Goal: Task Accomplishment & Management: Complete application form

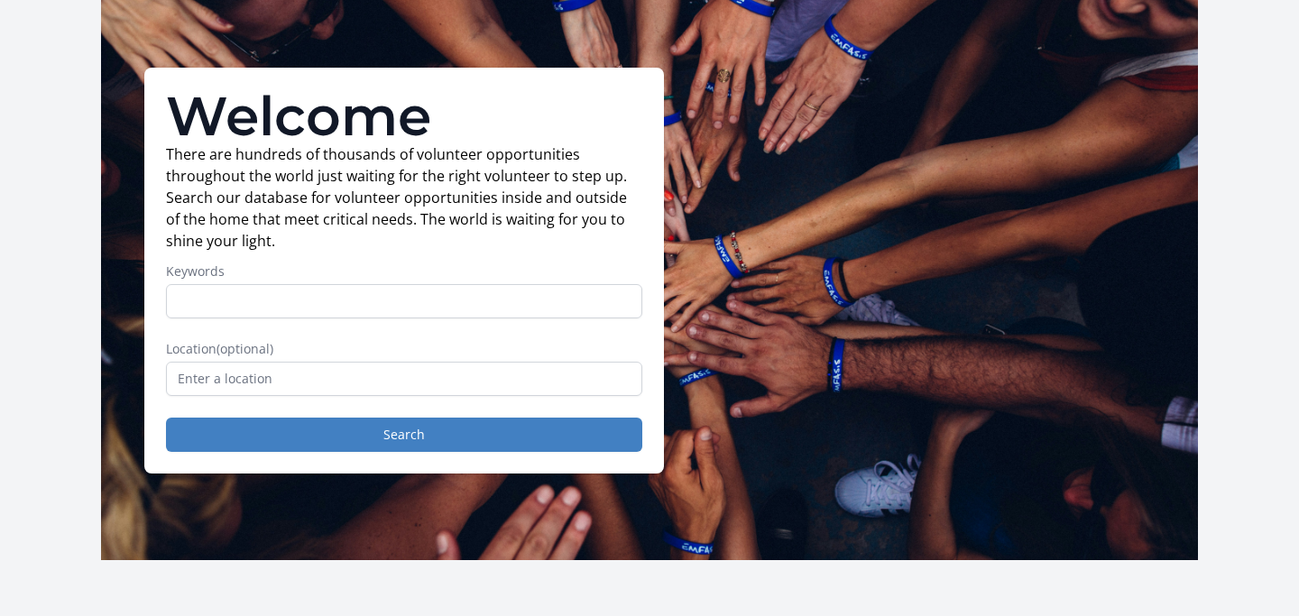
scroll to position [79, 0]
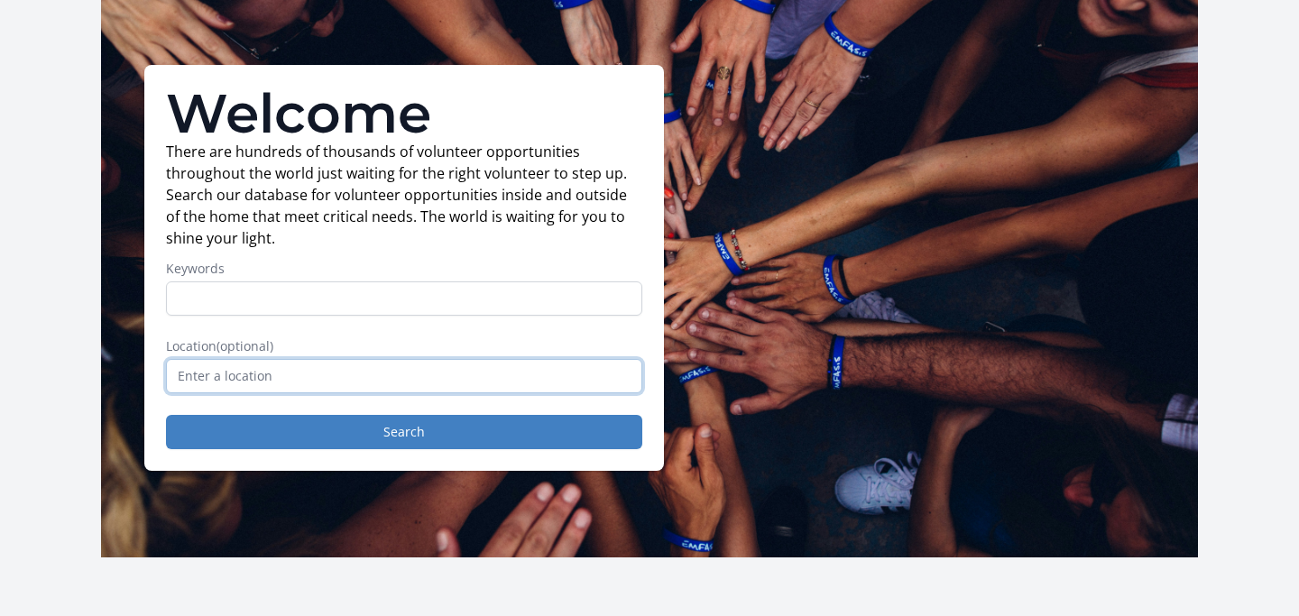
click at [437, 376] on input "text" at bounding box center [404, 376] width 476 height 34
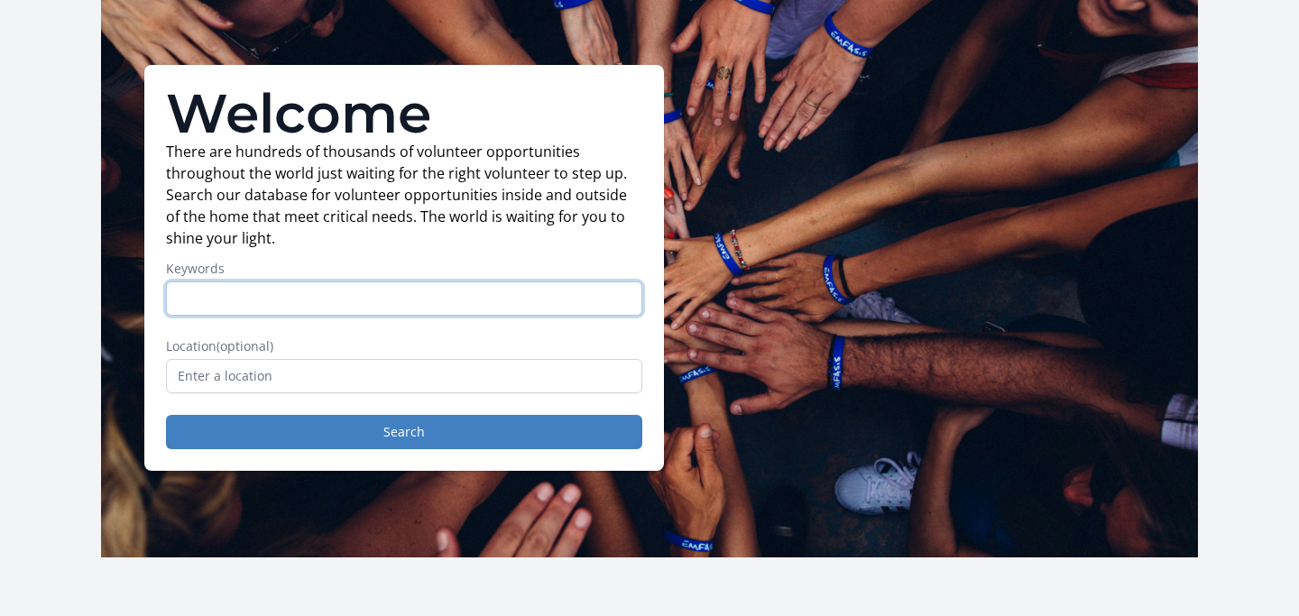
click at [405, 296] on input "Keywords" at bounding box center [404, 298] width 476 height 34
type input "any"
click at [426, 458] on div "Welcome There are hundreds of thousands of volunteer opportunities throughout t…" at bounding box center [404, 268] width 520 height 406
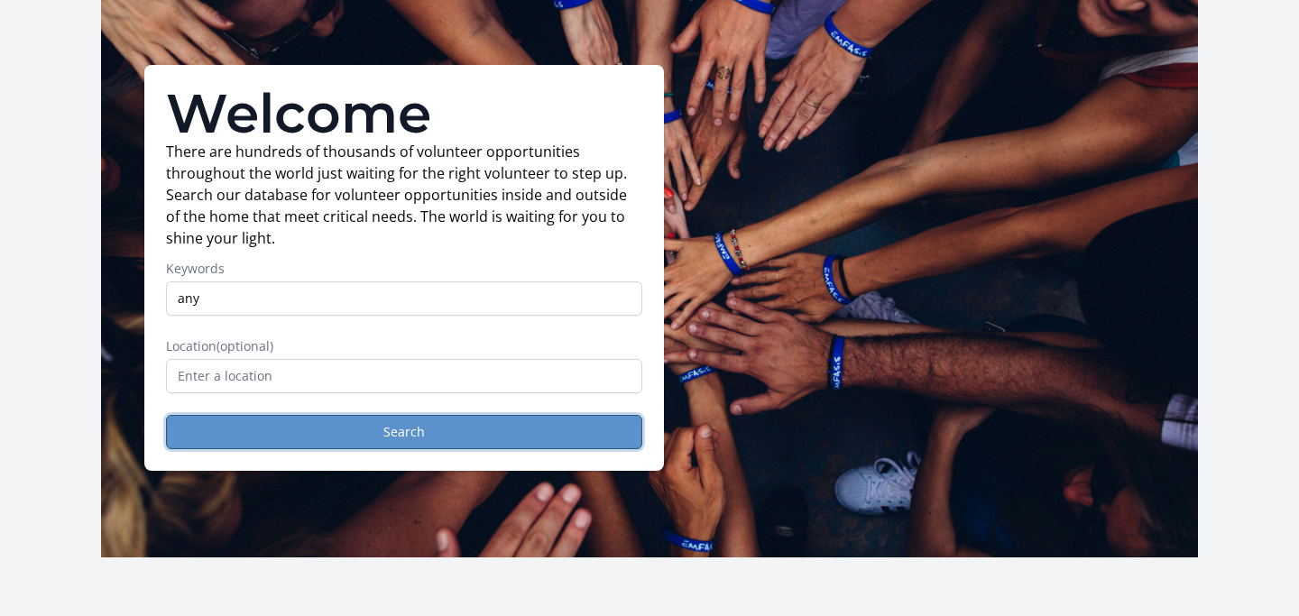
click at [446, 420] on button "Search" at bounding box center [404, 432] width 476 height 34
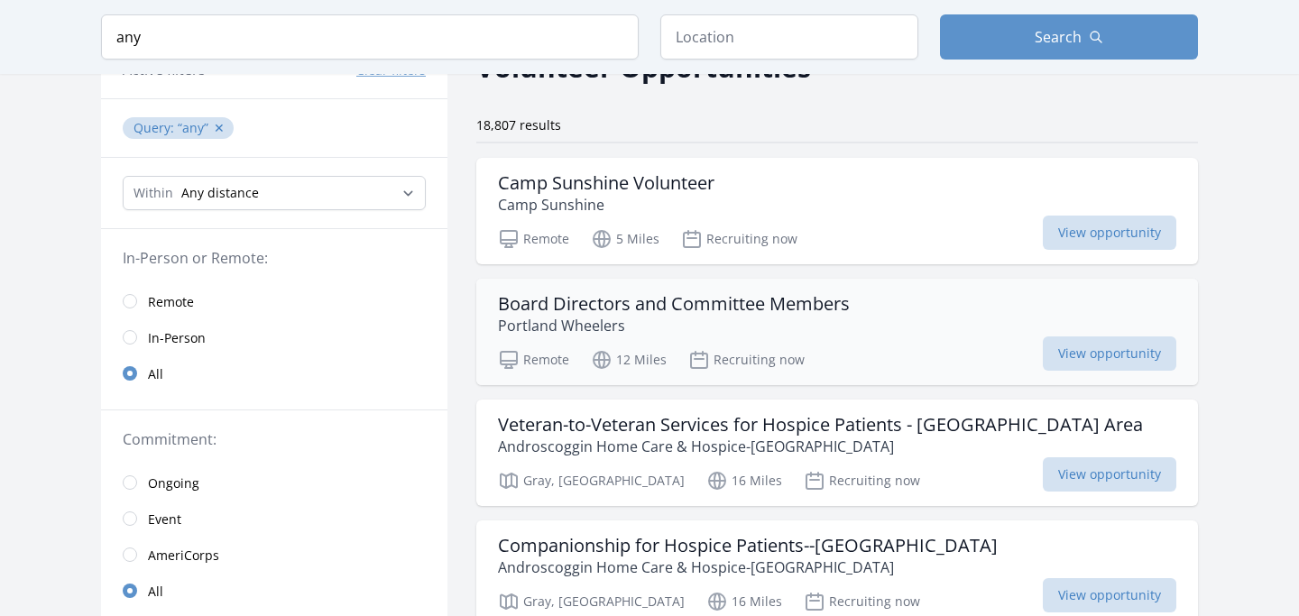
scroll to position [108, 0]
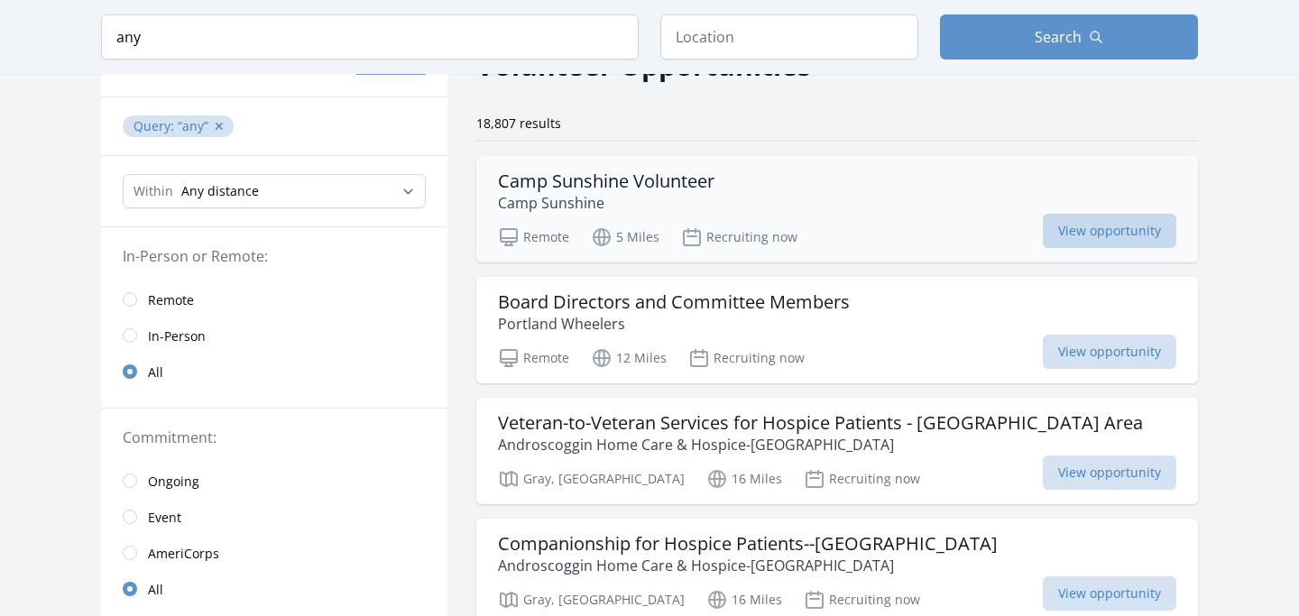
click at [1066, 228] on span "View opportunity" at bounding box center [1109, 231] width 133 height 34
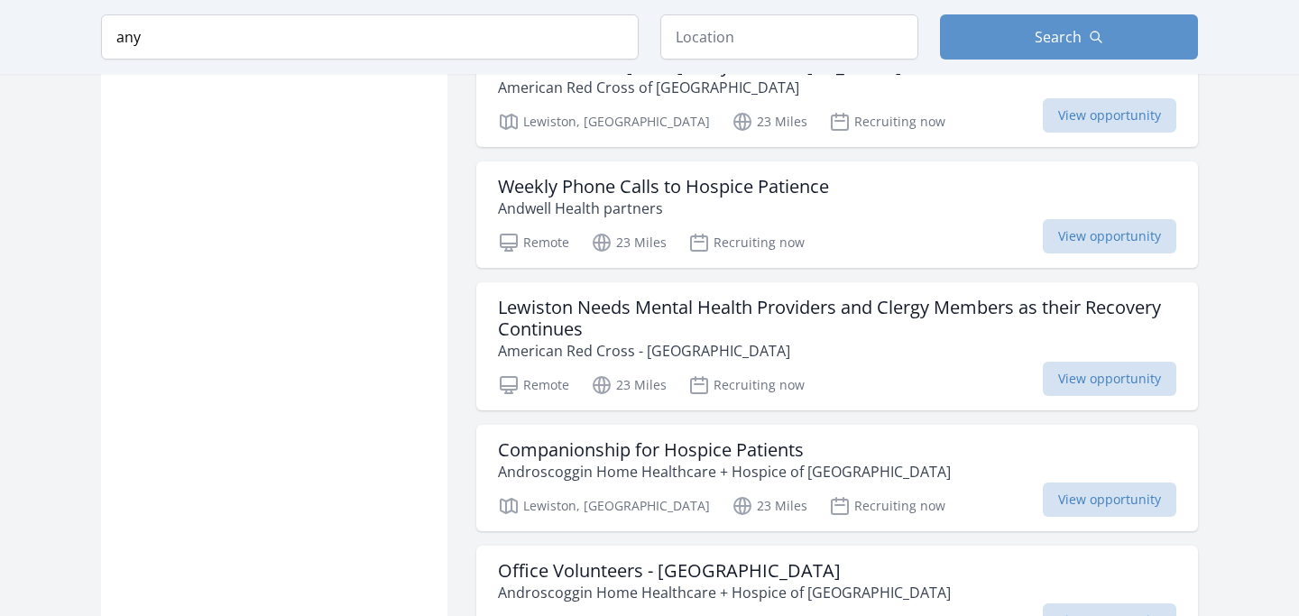
scroll to position [1950, 0]
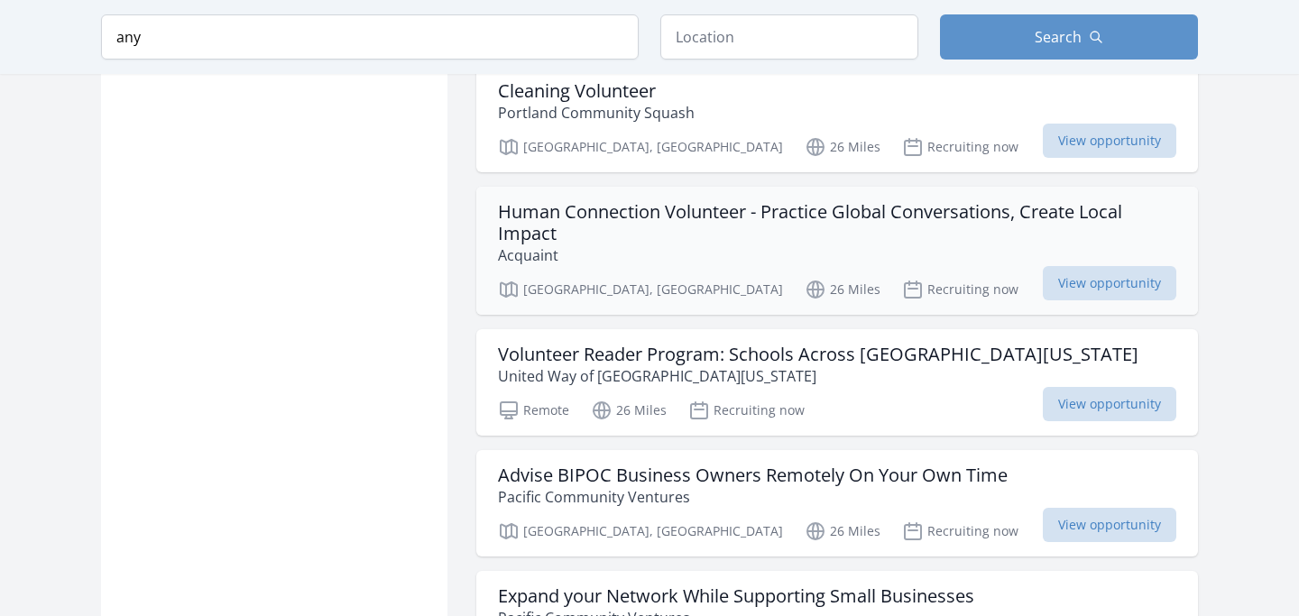
scroll to position [3716, 0]
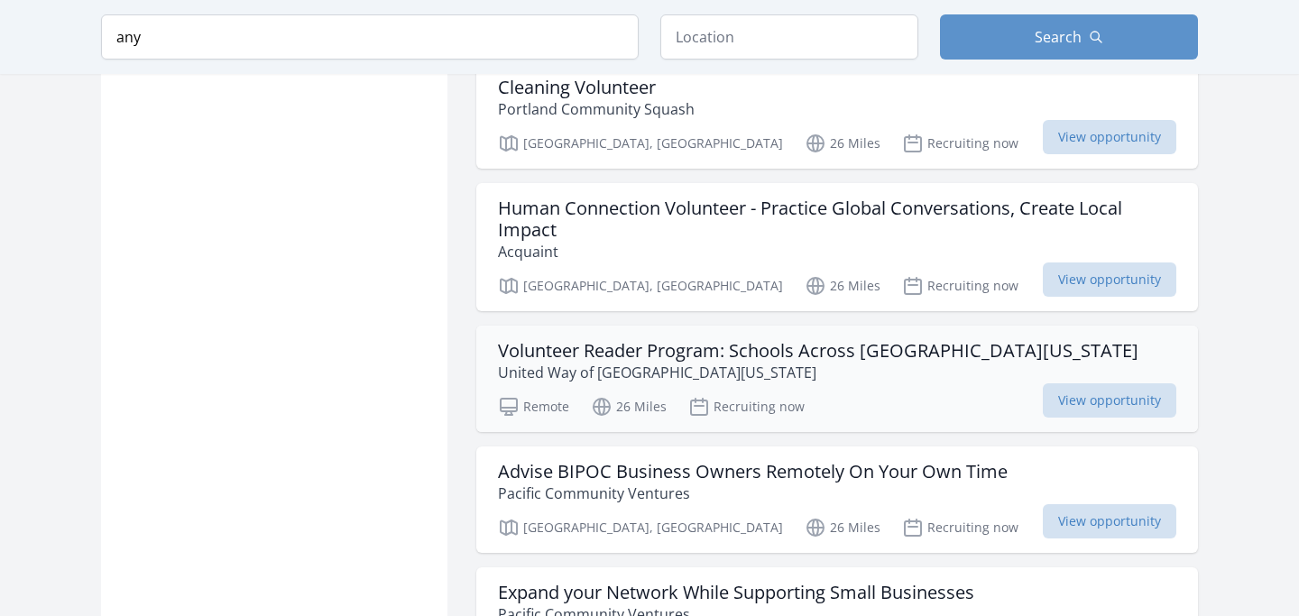
click at [587, 346] on h3 "Volunteer Reader Program: Schools Across Southern Maine" at bounding box center [818, 351] width 640 height 22
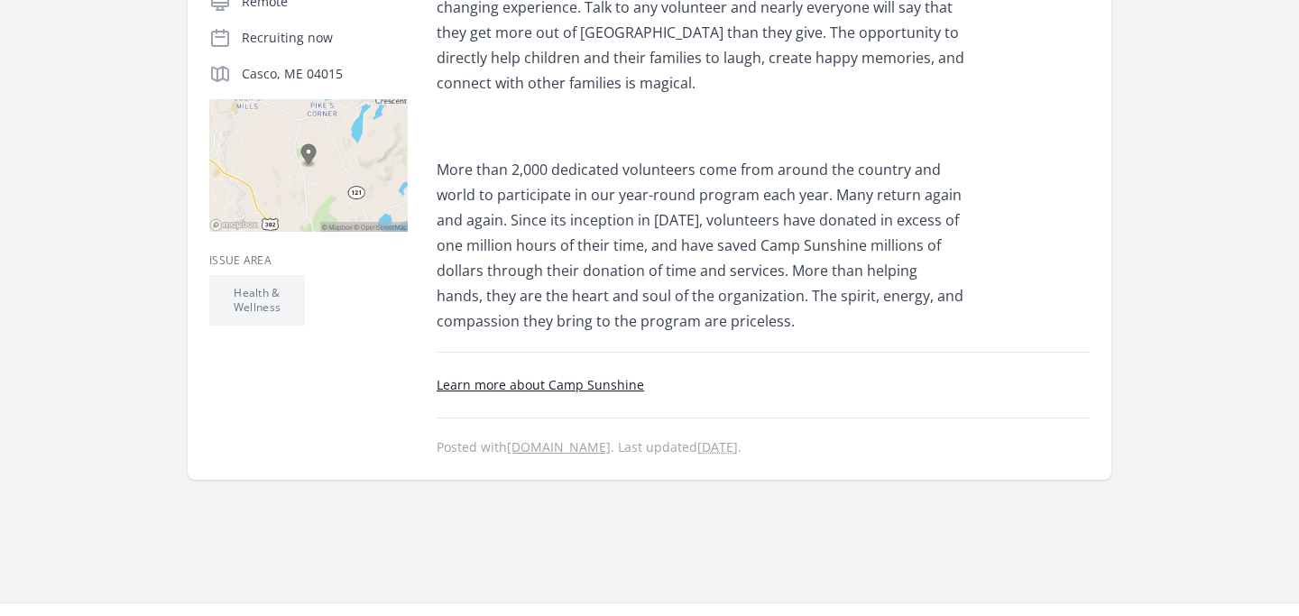
scroll to position [414, 0]
click at [578, 378] on link "Learn more about Camp Sunshine" at bounding box center [540, 382] width 207 height 17
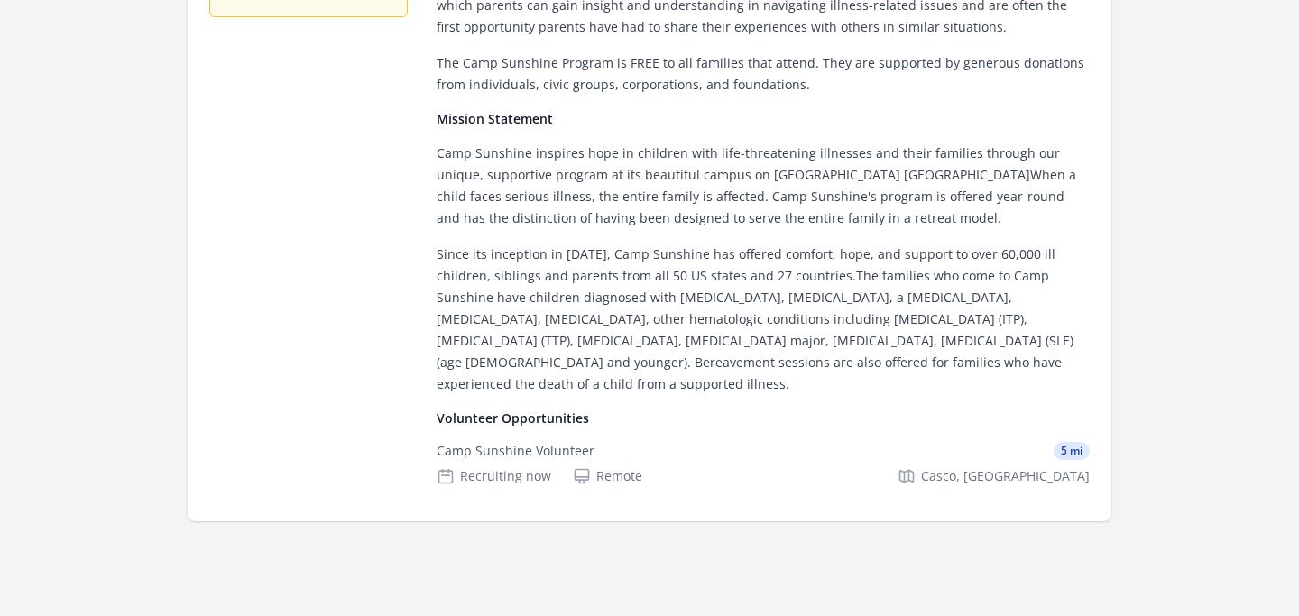
scroll to position [557, 0]
click at [555, 446] on div "Camp Sunshine Volunteer" at bounding box center [516, 450] width 158 height 18
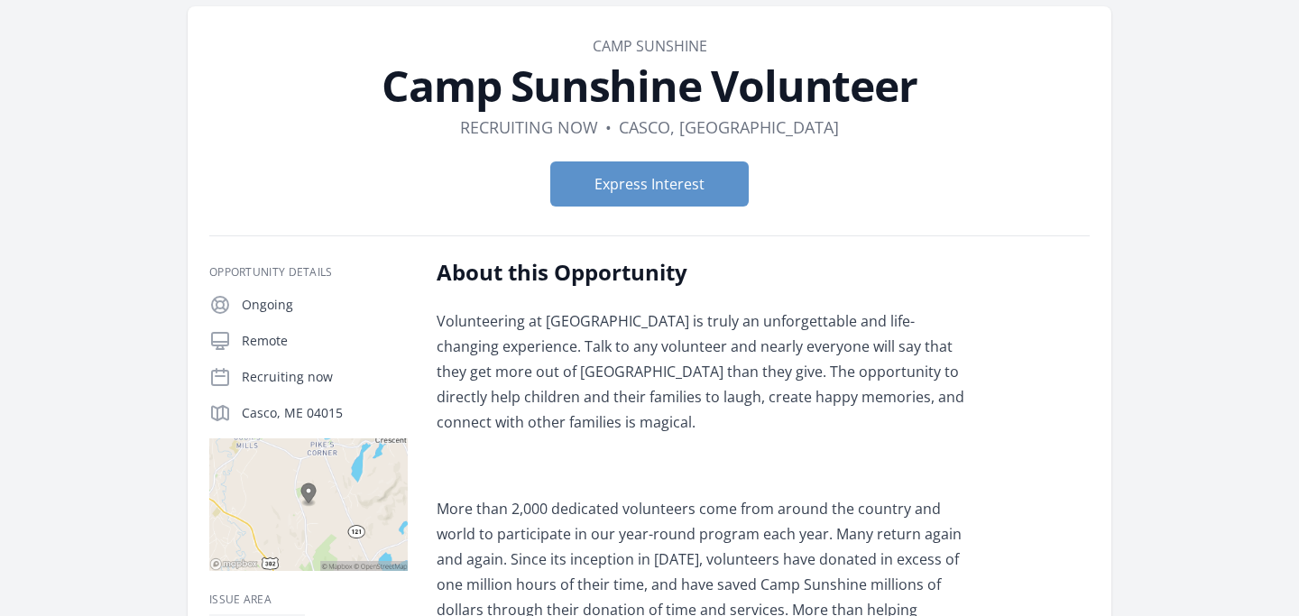
scroll to position [69, 0]
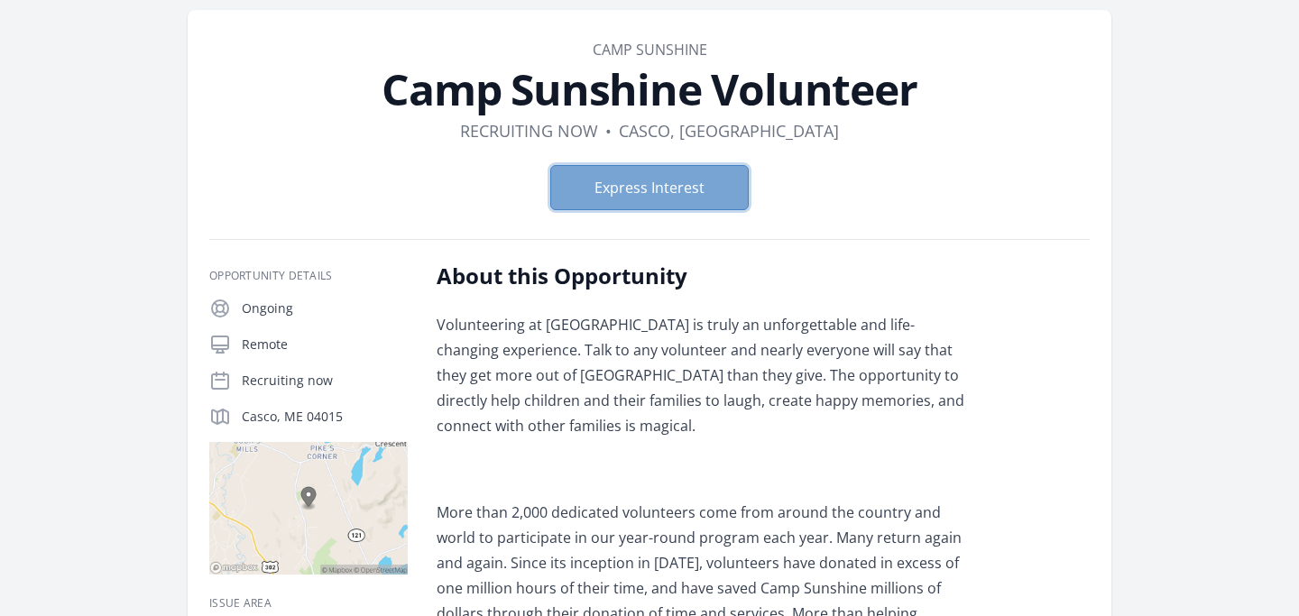
click at [601, 181] on button "Express Interest" at bounding box center [649, 187] width 198 height 45
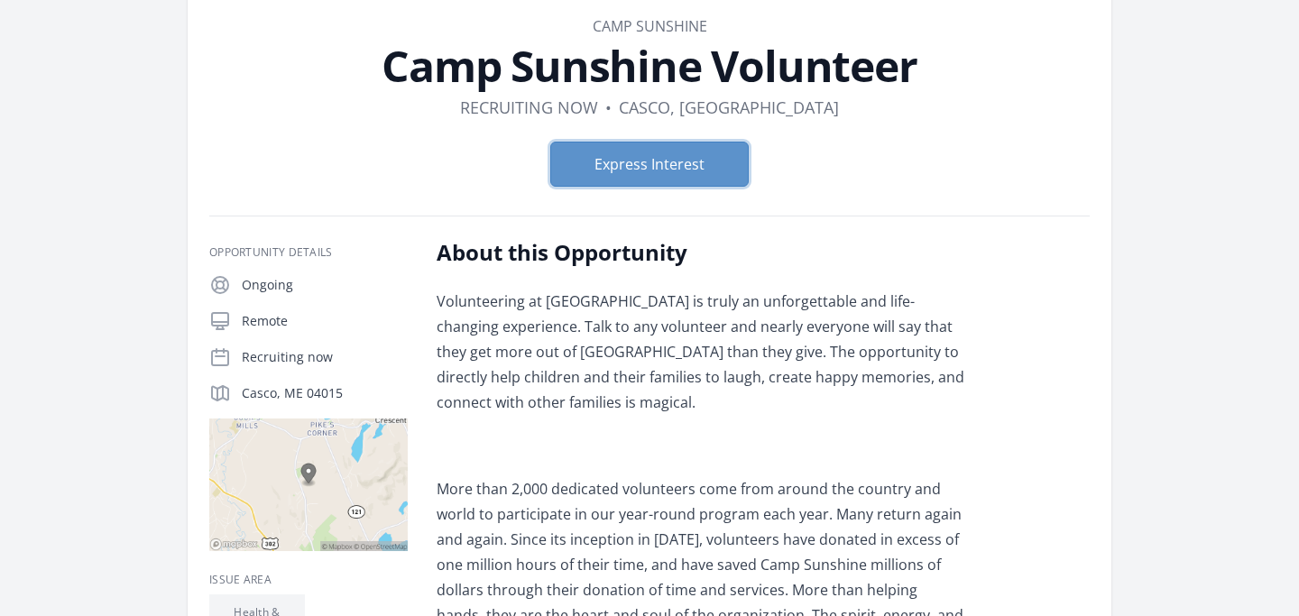
scroll to position [0, 0]
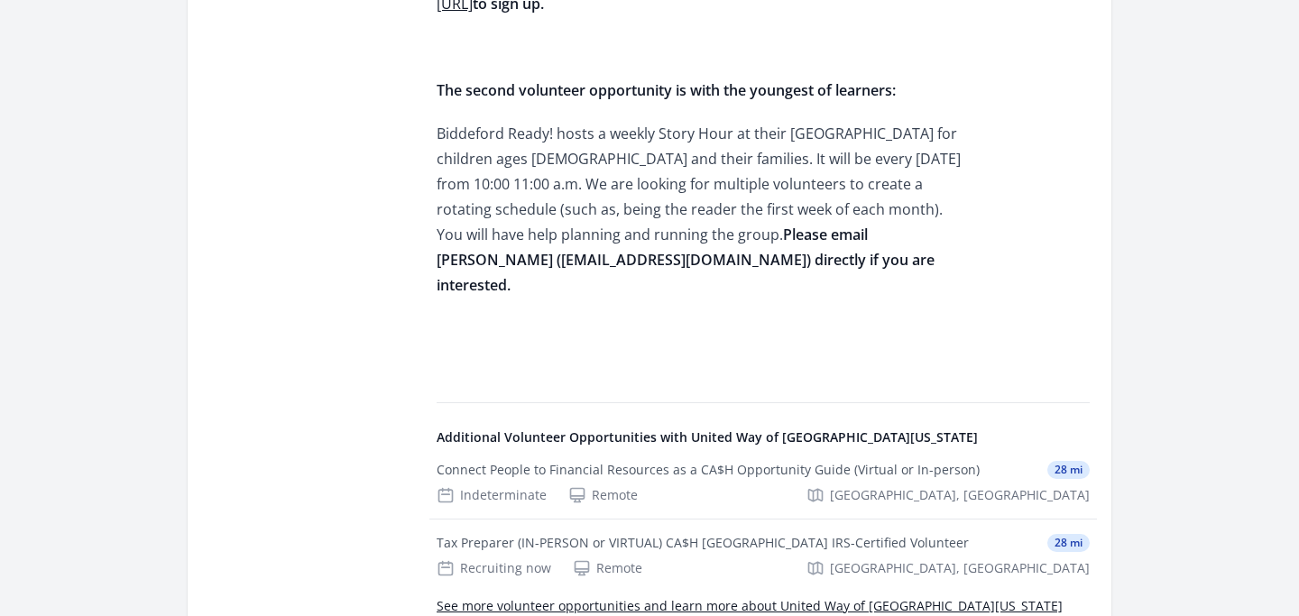
scroll to position [1110, 0]
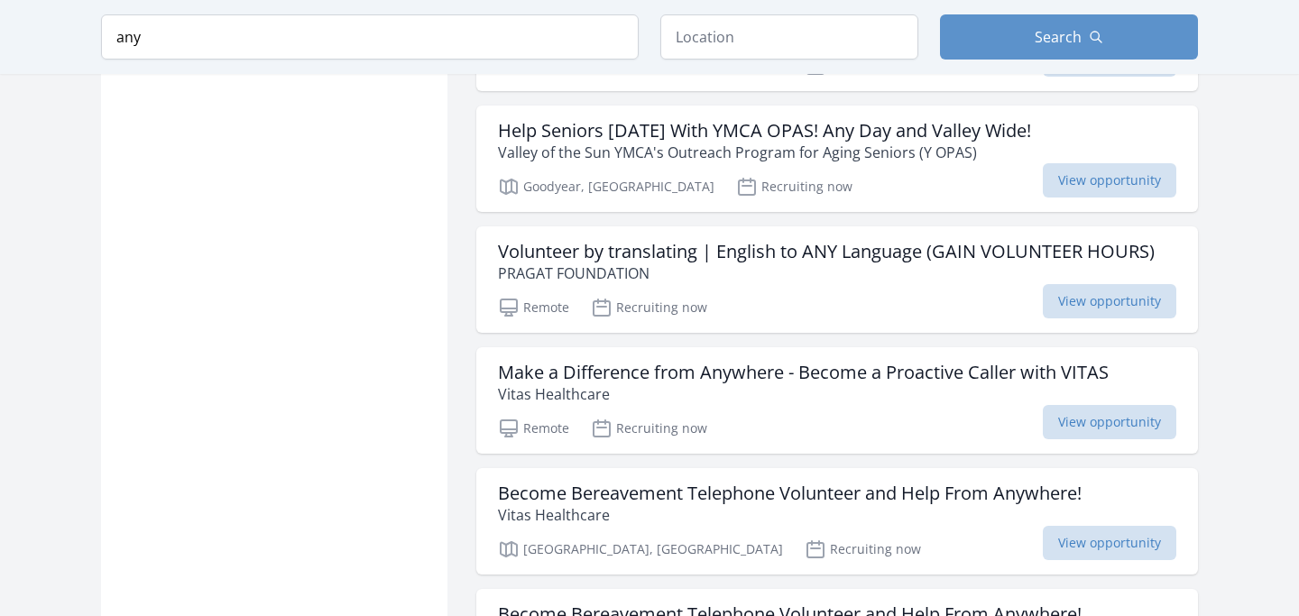
scroll to position [2084, 0]
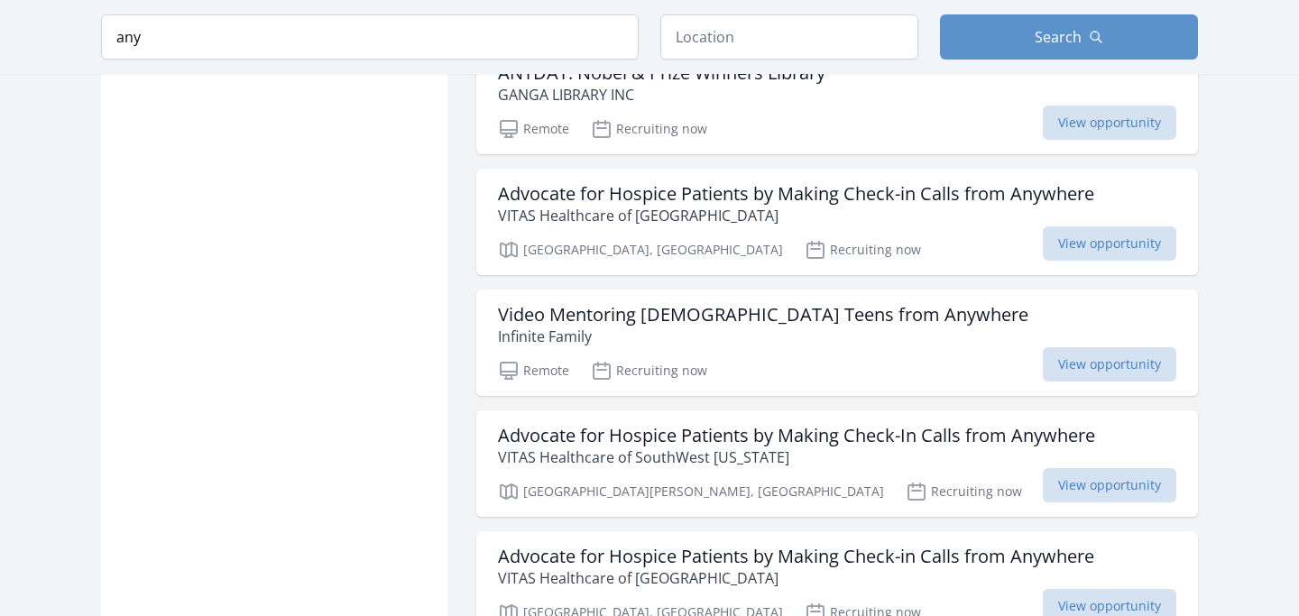
scroll to position [3279, 0]
